Goal: Information Seeking & Learning: Check status

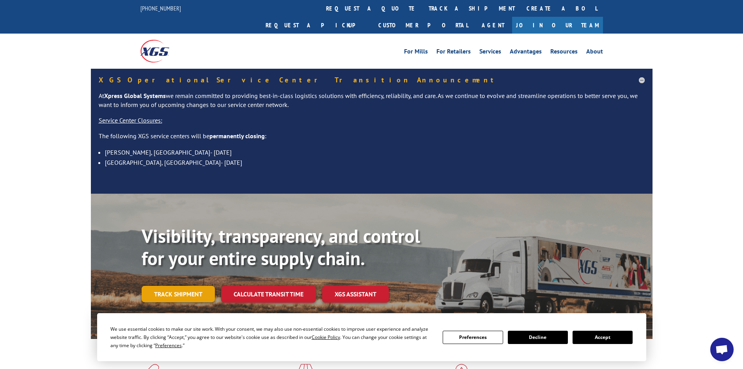
click at [196, 286] on link "Track shipment" at bounding box center [178, 294] width 73 height 16
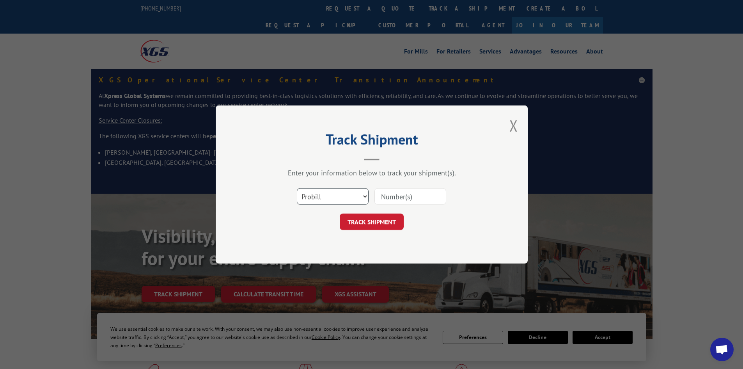
click at [359, 195] on select "Select category... Probill BOL PO" at bounding box center [333, 196] width 72 height 16
click at [375, 198] on input at bounding box center [410, 196] width 72 height 16
type input "17226827"
click at [340, 213] on button "TRACK SHIPMENT" at bounding box center [372, 221] width 64 height 16
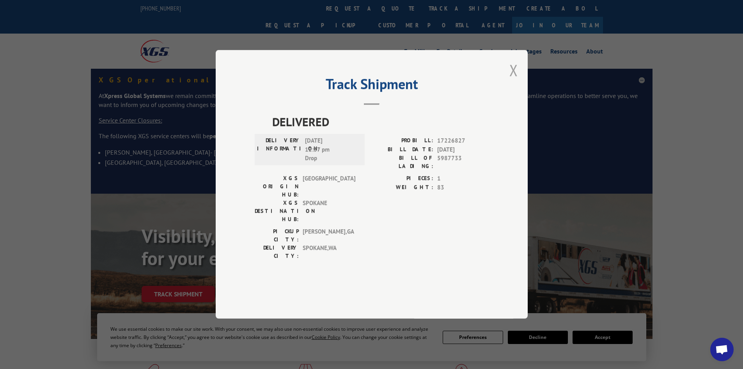
click at [512, 80] on button "Close modal" at bounding box center [513, 70] width 9 height 21
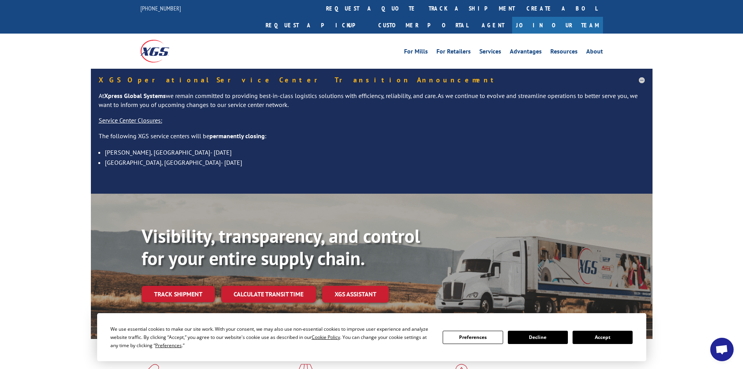
click at [178, 287] on div "Visibility, transparency, and control for your entire supply chain. Track shipm…" at bounding box center [397, 279] width 511 height 109
click at [178, 286] on link "Track shipment" at bounding box center [178, 294] width 73 height 16
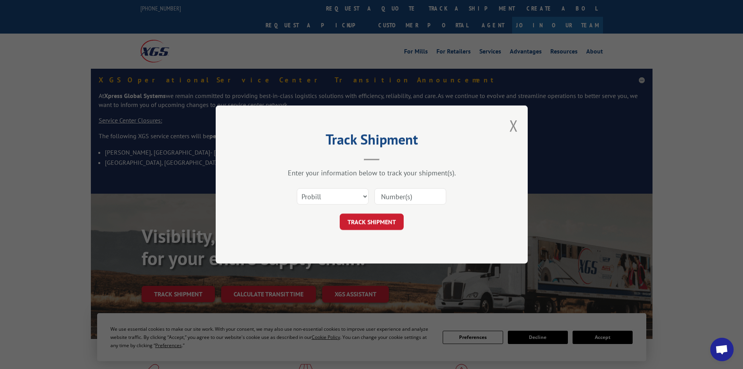
click at [397, 185] on div "Select category... Probill BOL PO" at bounding box center [372, 196] width 234 height 26
click at [401, 195] on input at bounding box center [410, 196] width 72 height 16
type input "16330832"
click at [340, 213] on button "TRACK SHIPMENT" at bounding box center [372, 221] width 64 height 16
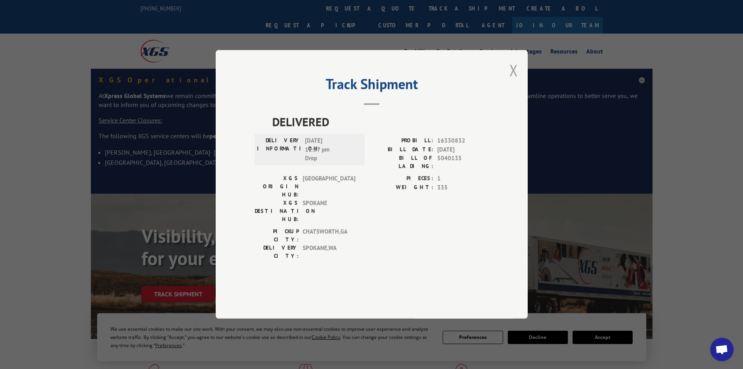
click at [516, 80] on button "Close modal" at bounding box center [513, 70] width 9 height 21
